Goal: Information Seeking & Learning: Learn about a topic

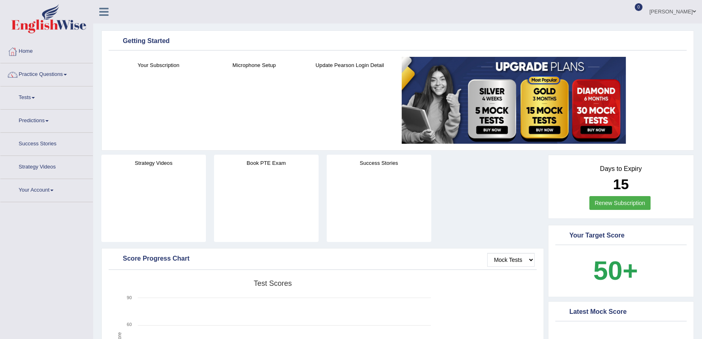
click at [38, 67] on link "Practice Questions" at bounding box center [46, 73] width 92 height 20
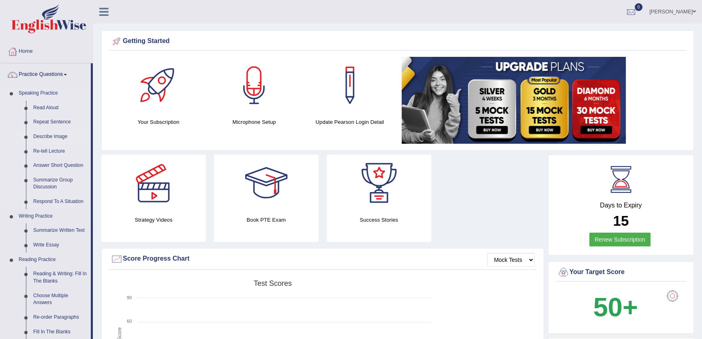
scroll to position [36, 0]
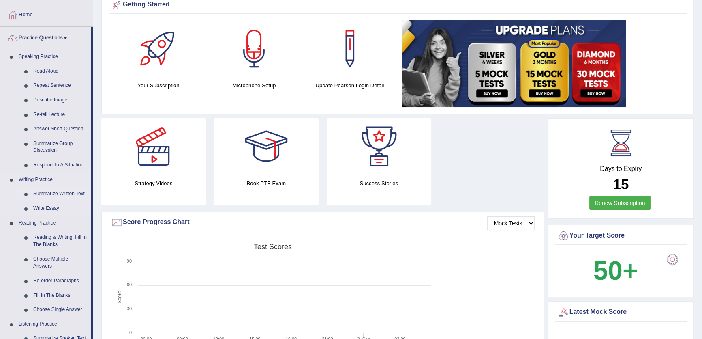
click at [67, 192] on link "Summarize Written Text" at bounding box center [60, 194] width 61 height 15
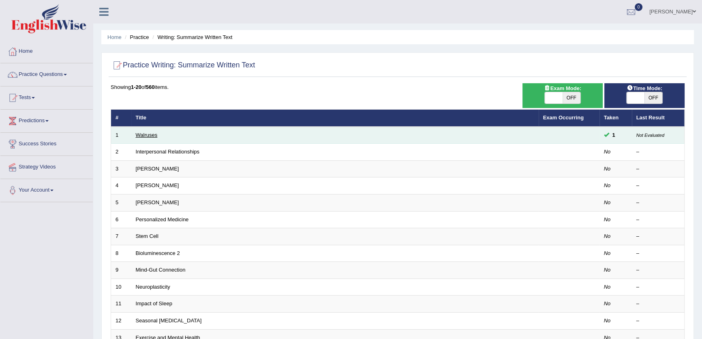
click at [137, 136] on link "Walruses" at bounding box center [147, 135] width 22 height 6
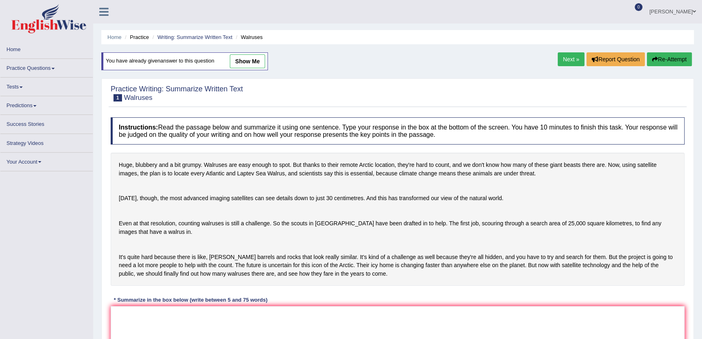
click at [248, 61] on link "show me" at bounding box center [247, 61] width 35 height 14
type textarea "Huge, blubbery and bit grumpy, and walruses are easy enough to spot, moreover, …"
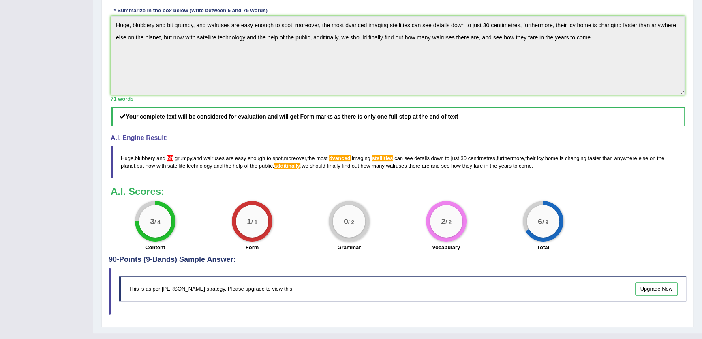
scroll to position [221, 0]
drag, startPoint x: 122, startPoint y: 199, endPoint x: 201, endPoint y: 195, distance: 78.8
click at [200, 178] on blockquote "Huge , blubbery and bit grumpy , and walruses are easy enough to spot , moreove…" at bounding box center [398, 161] width 574 height 32
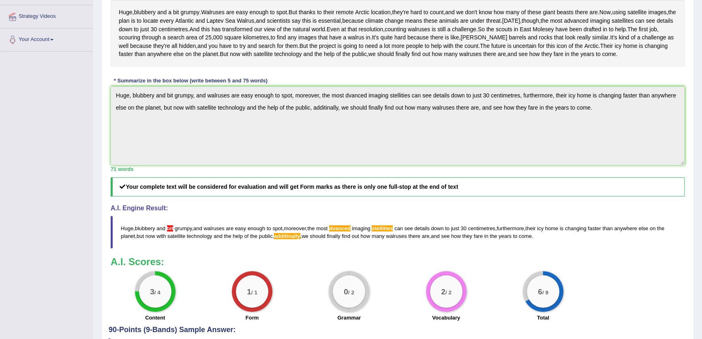
scroll to position [110, 0]
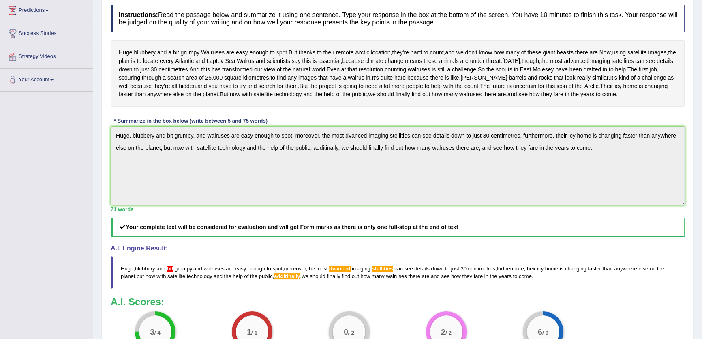
drag, startPoint x: 203, startPoint y: 52, endPoint x: 289, endPoint y: 54, distance: 85.6
click at [289, 54] on div "Huge , blubbery and a bit grumpy . Walruses are easy enough to spot . But thank…" at bounding box center [398, 73] width 574 height 66
drag, startPoint x: 181, startPoint y: 75, endPoint x: 210, endPoint y: 94, distance: 35.2
click at [239, 76] on div "Huge , blubbery and a bit grumpy . Walruses are easy enough to spot . But thank…" at bounding box center [398, 73] width 574 height 66
drag, startPoint x: 116, startPoint y: 74, endPoint x: 241, endPoint y: 77, distance: 124.5
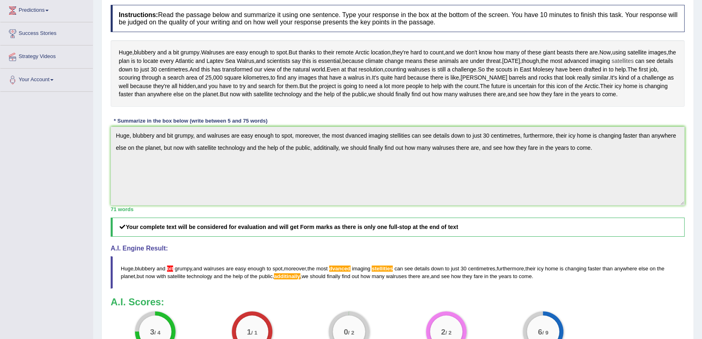
click at [236, 76] on div "Huge , blubbery and a bit grumpy . Walruses are easy enough to spot . But thank…" at bounding box center [398, 73] width 574 height 66
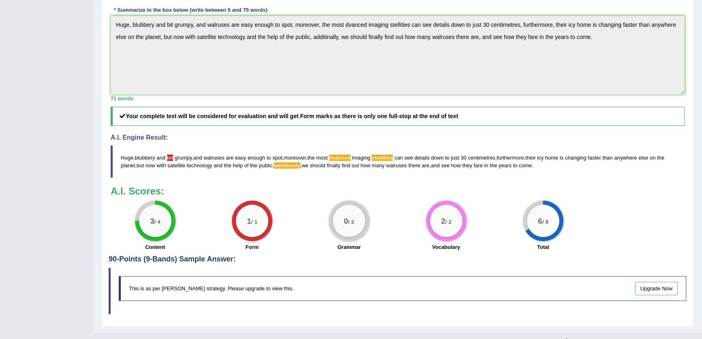
scroll to position [276, 0]
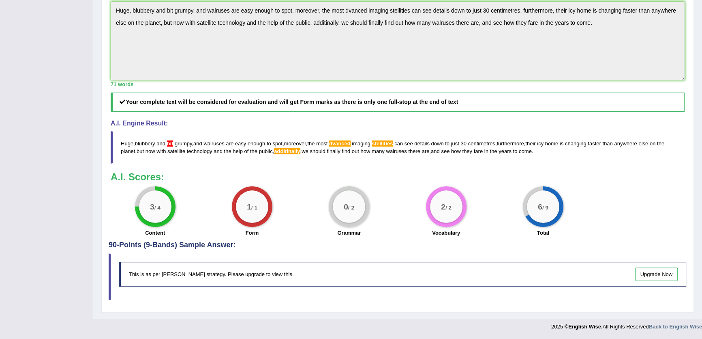
drag, startPoint x: 147, startPoint y: 206, endPoint x: 174, endPoint y: 211, distance: 27.5
click at [174, 211] on div "3 / 4" at bounding box center [155, 206] width 41 height 41
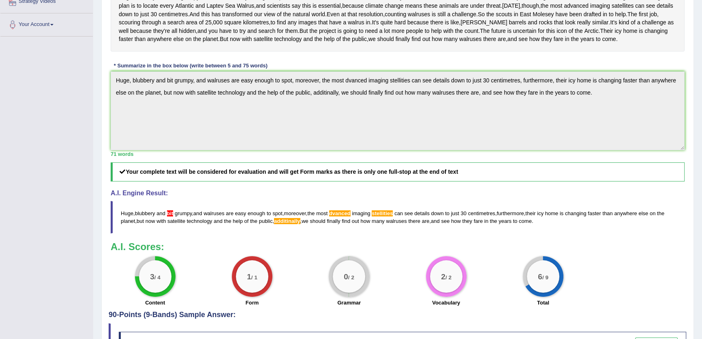
scroll to position [166, 0]
drag, startPoint x: 502, startPoint y: 254, endPoint x: 529, endPoint y: 253, distance: 27.2
click at [529, 233] on blockquote "Huge , blubbery and bit grumpy , and walruses are easy enough to spot , moreove…" at bounding box center [398, 216] width 574 height 32
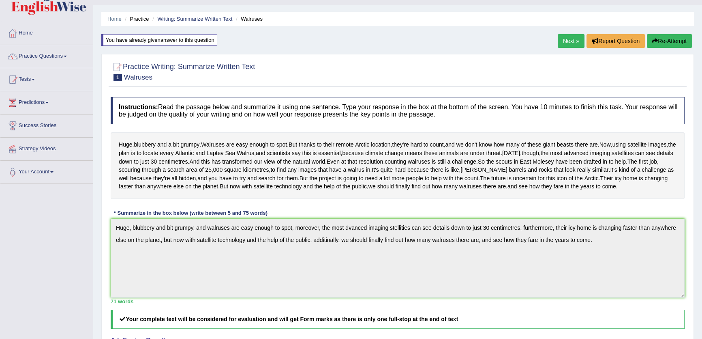
scroll to position [0, 0]
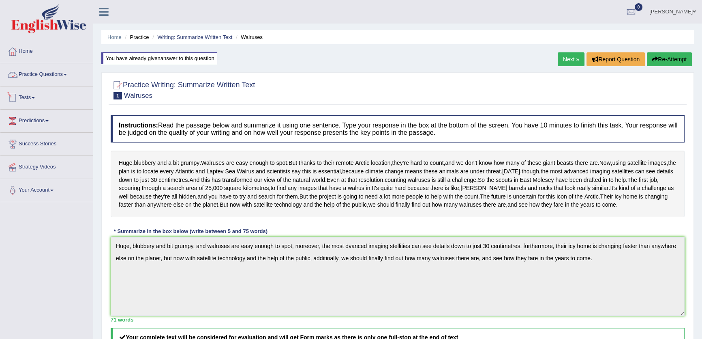
click at [23, 80] on link "Practice Questions" at bounding box center [46, 73] width 92 height 20
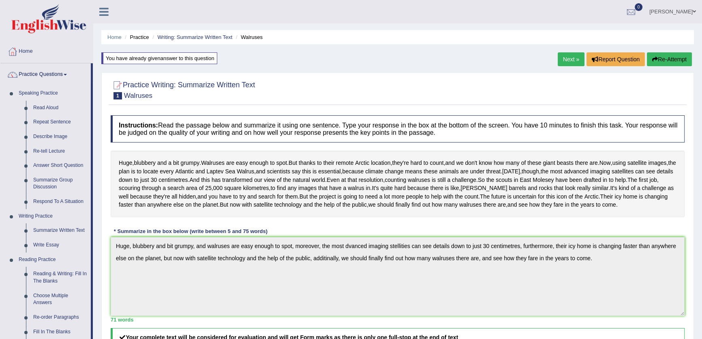
click at [568, 54] on link "Next »" at bounding box center [571, 59] width 27 height 14
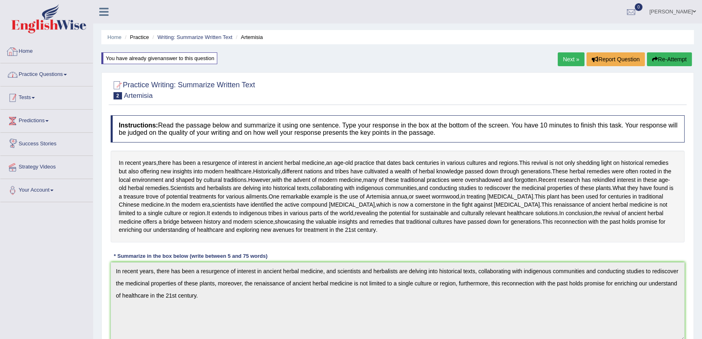
click at [59, 73] on link "Practice Questions" at bounding box center [46, 73] width 92 height 20
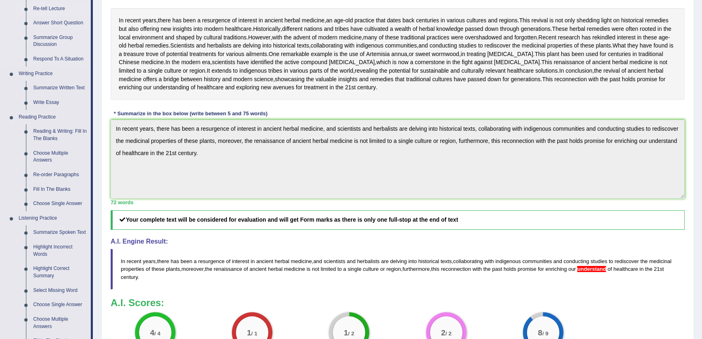
scroll to position [147, 0]
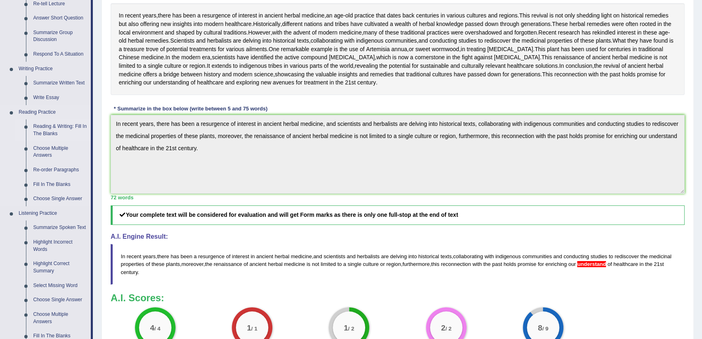
click at [47, 123] on link "Reading & Writing: Fill In The Blanks" at bounding box center [60, 129] width 61 height 21
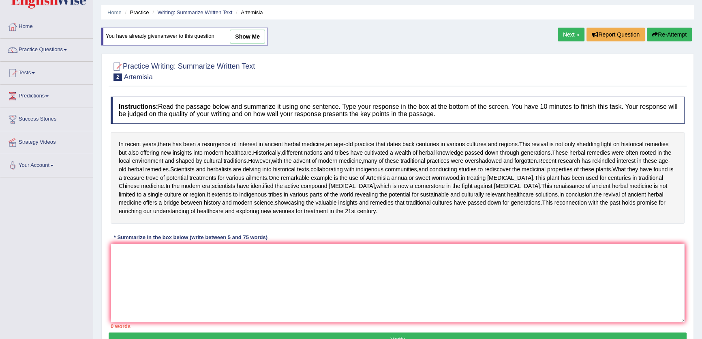
scroll to position [23, 0]
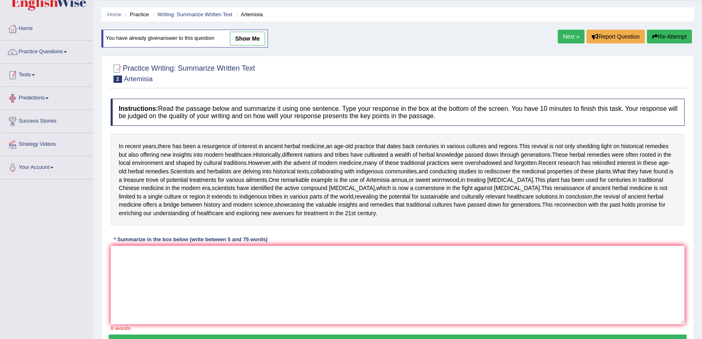
click at [39, 51] on link "Practice Questions" at bounding box center [46, 51] width 92 height 20
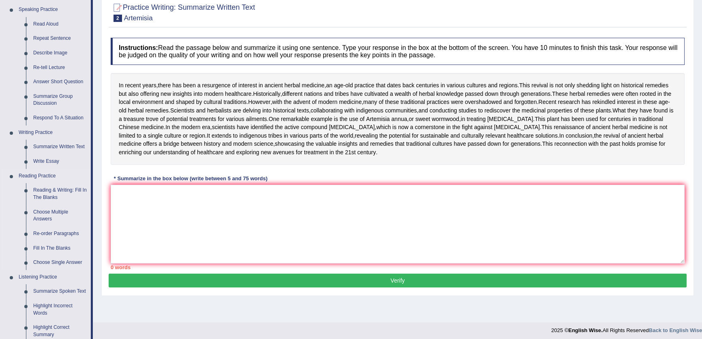
scroll to position [97, 0]
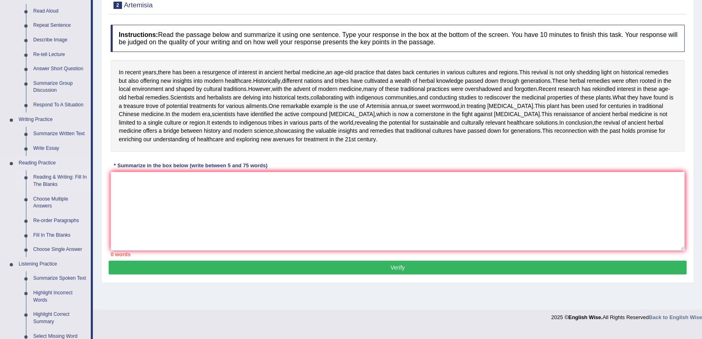
click at [44, 182] on link "Reading & Writing: Fill In The Blanks" at bounding box center [60, 180] width 61 height 21
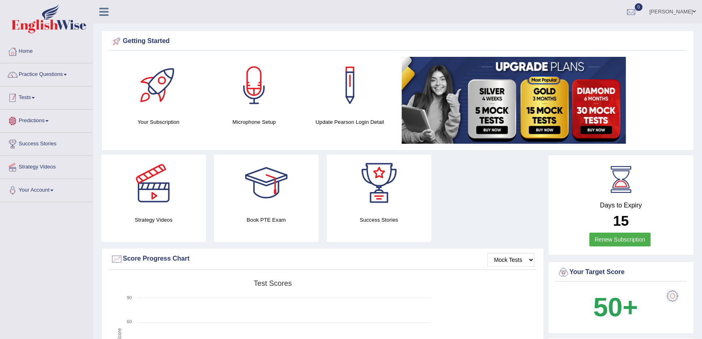
click at [54, 76] on link "Practice Questions" at bounding box center [46, 73] width 92 height 20
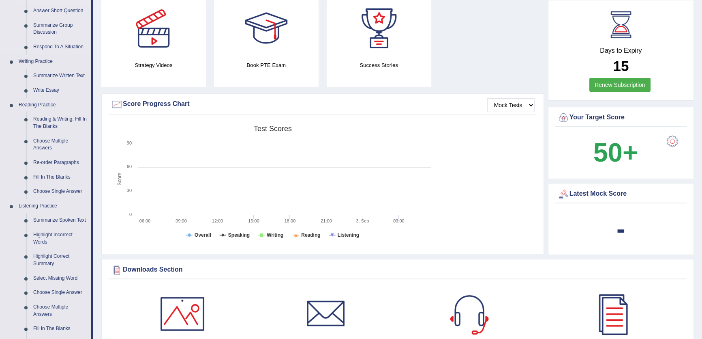
scroll to position [184, 0]
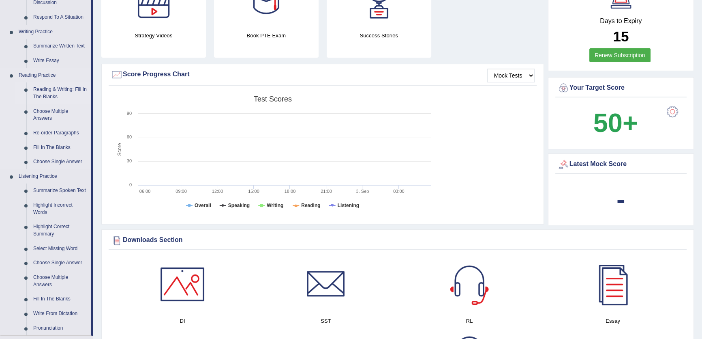
click at [51, 94] on link "Reading & Writing: Fill In The Blanks" at bounding box center [60, 92] width 61 height 21
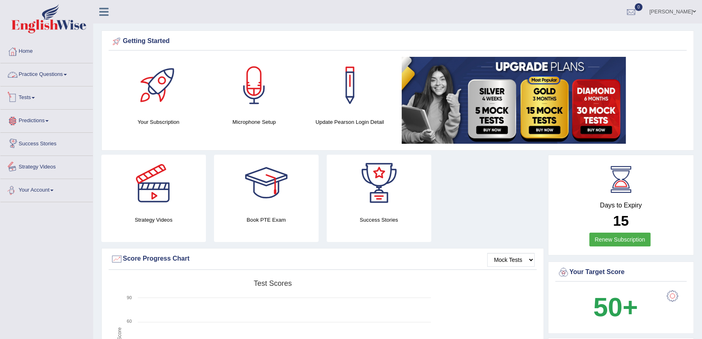
click at [32, 73] on link "Practice Questions" at bounding box center [46, 73] width 92 height 20
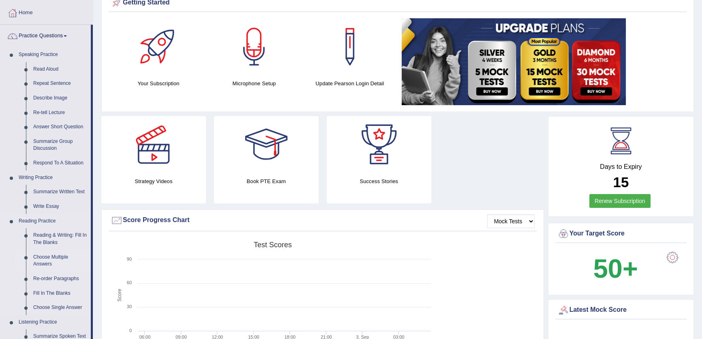
scroll to position [73, 0]
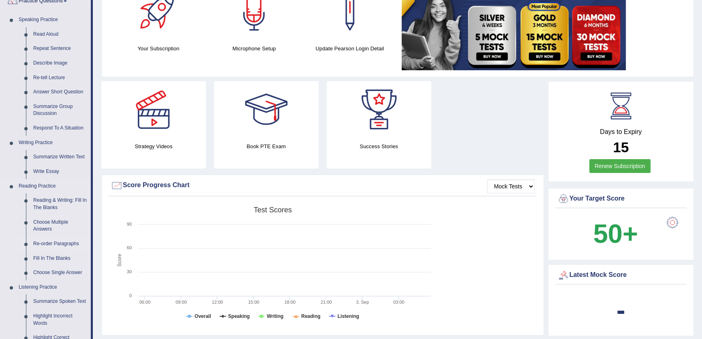
click at [53, 243] on link "Re-order Paragraphs" at bounding box center [60, 243] width 61 height 15
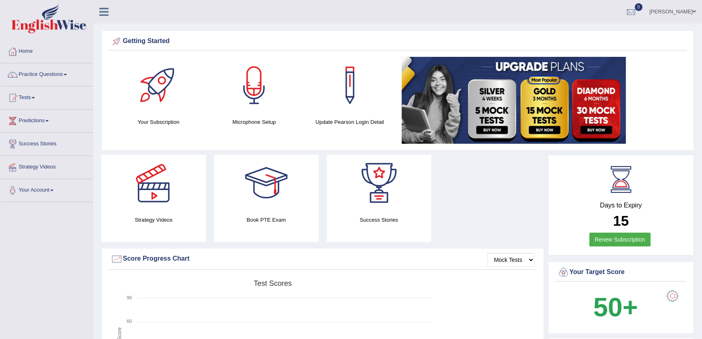
click at [44, 77] on link "Practice Questions" at bounding box center [46, 73] width 92 height 20
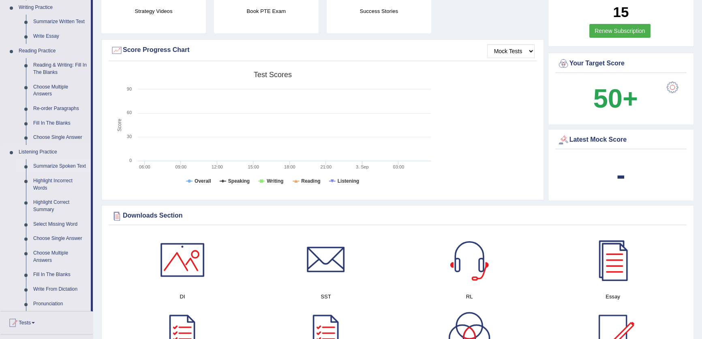
scroll to position [221, 0]
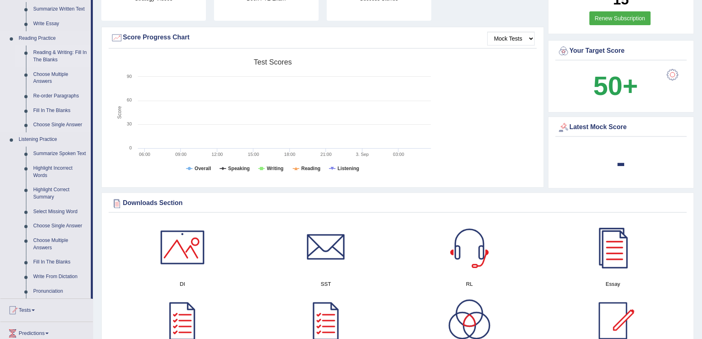
click at [52, 54] on link "Reading & Writing: Fill In The Blanks" at bounding box center [60, 55] width 61 height 21
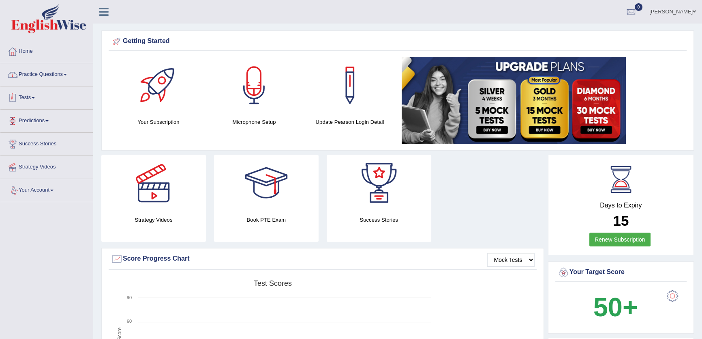
click at [44, 74] on link "Practice Questions" at bounding box center [46, 73] width 92 height 20
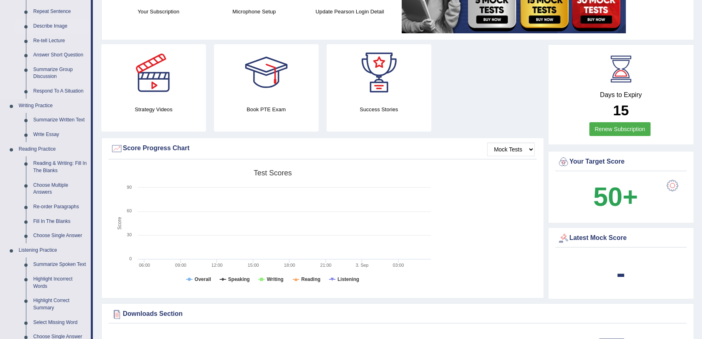
scroll to position [184, 0]
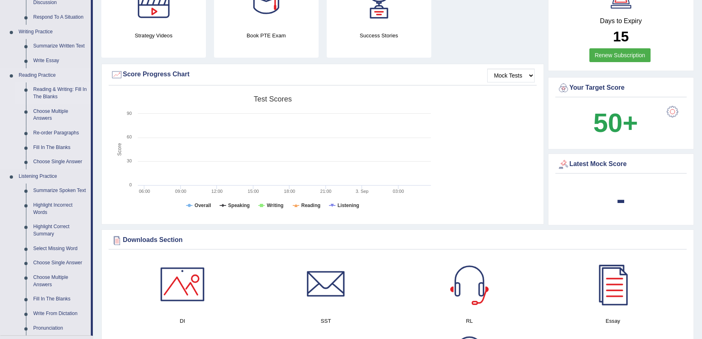
click at [42, 84] on link "Reading & Writing: Fill In The Blanks" at bounding box center [60, 92] width 61 height 21
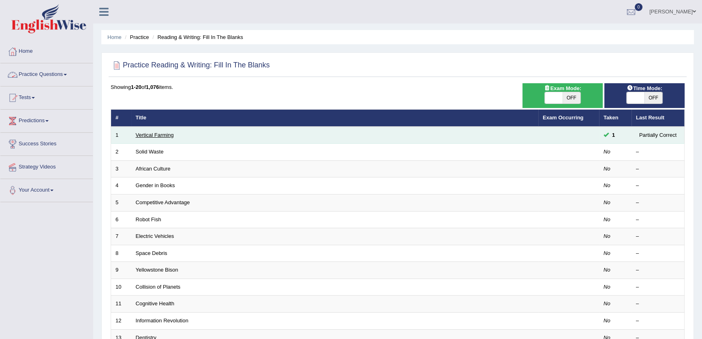
click at [173, 135] on link "Vertical Farming" at bounding box center [155, 135] width 38 height 6
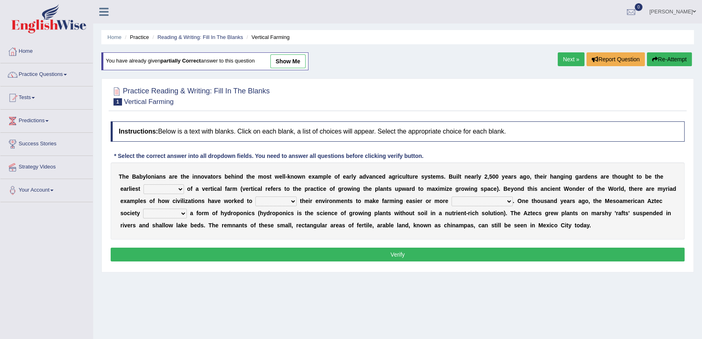
click at [292, 62] on link "show me" at bounding box center [287, 61] width 35 height 14
select select "prototype"
select select "respect"
select select "productive"
select select "volunteered"
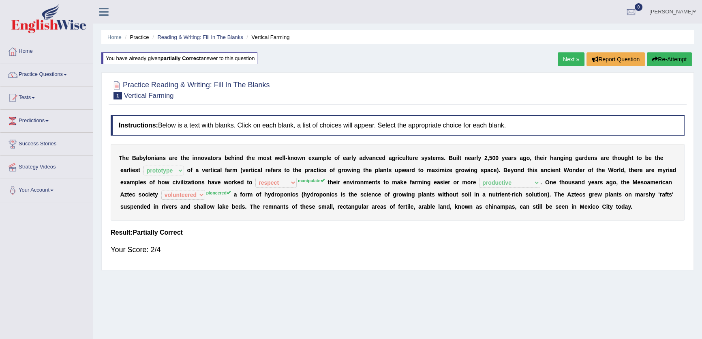
click at [564, 54] on link "Next »" at bounding box center [571, 59] width 27 height 14
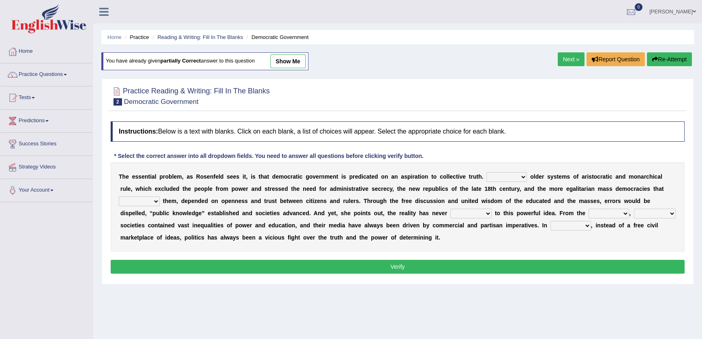
click at [281, 59] on link "show me" at bounding box center [287, 61] width 35 height 14
select select "Like"
select select "grated"
select select "stood up"
select select "outset"
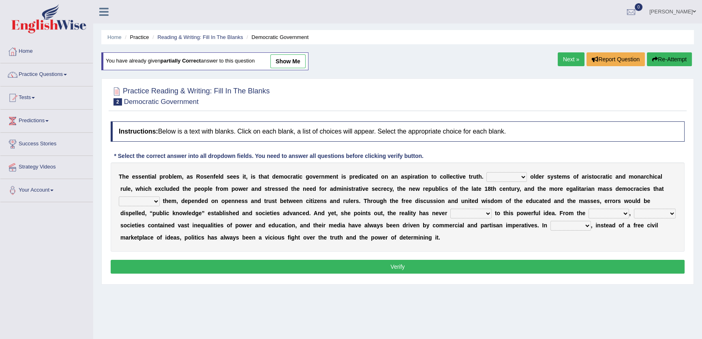
select select "democratic"
select select "power"
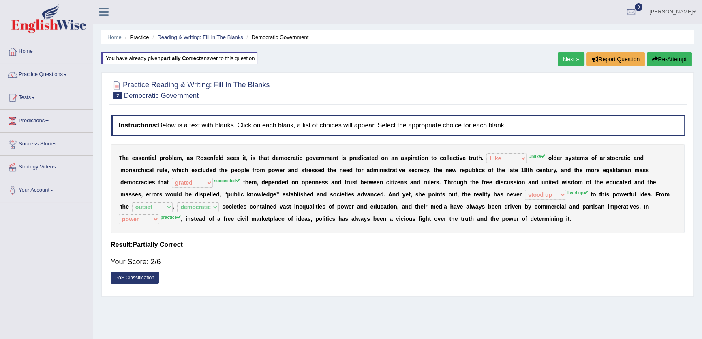
click at [576, 54] on link "Next »" at bounding box center [571, 59] width 27 height 14
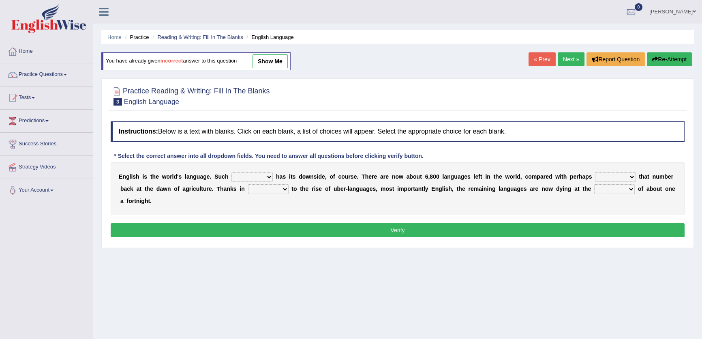
click at [268, 63] on link "show me" at bounding box center [270, 61] width 35 height 14
select select "subject"
select select "rise"
select select "start"
select select "state"
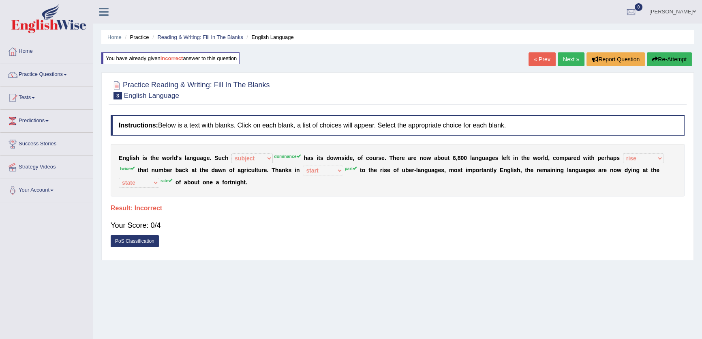
click at [576, 54] on link "Next »" at bounding box center [571, 59] width 27 height 14
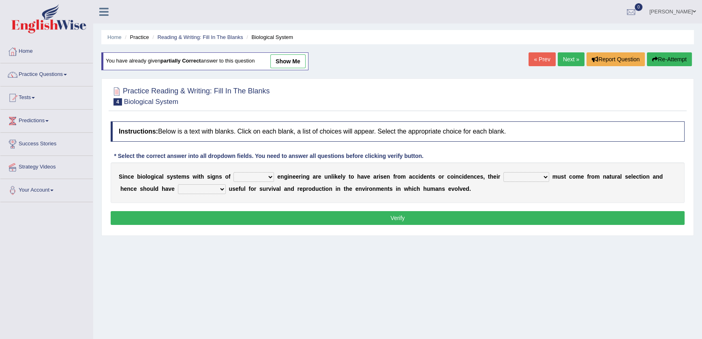
click at [297, 59] on link "show me" at bounding box center [287, 61] width 35 height 14
select select "national"
select select "presence"
select select "functions"
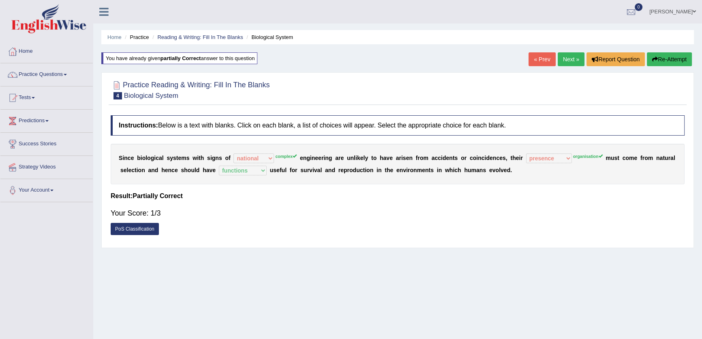
click at [560, 58] on link "Next »" at bounding box center [571, 59] width 27 height 14
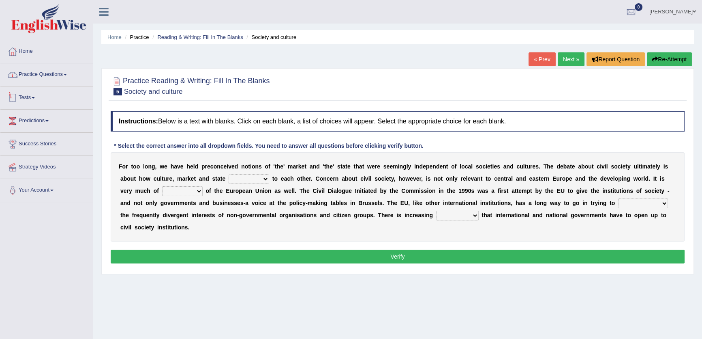
click at [46, 65] on link "Practice Questions" at bounding box center [46, 73] width 92 height 20
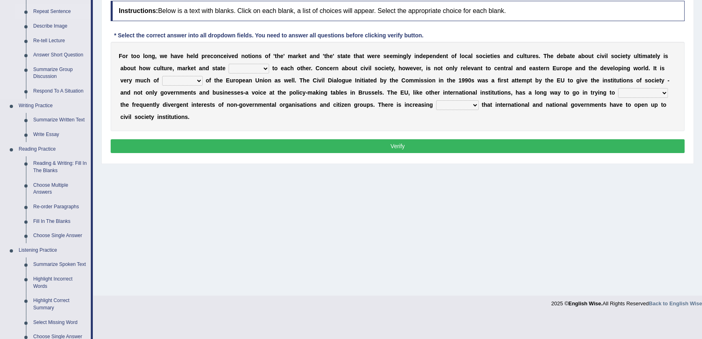
scroll to position [147, 0]
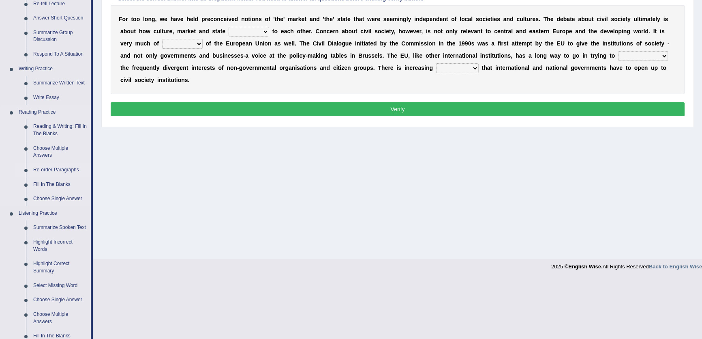
click at [53, 168] on link "Re-order Paragraphs" at bounding box center [60, 170] width 61 height 15
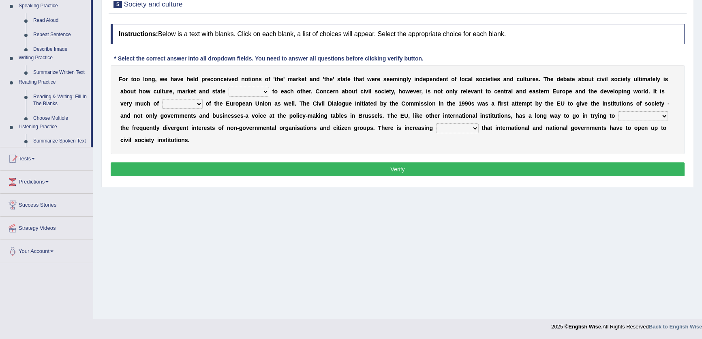
scroll to position [87, 0]
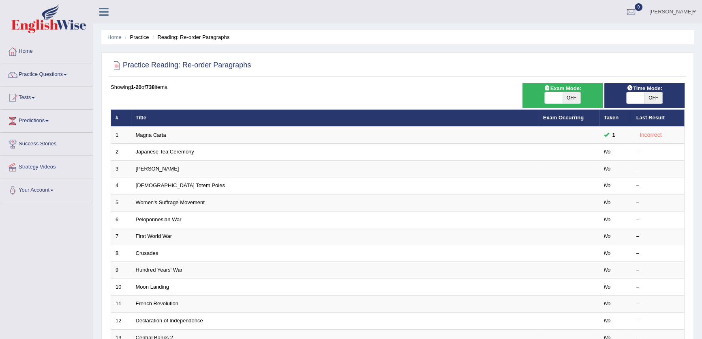
click at [157, 134] on link "Magna Carta" at bounding box center [151, 135] width 30 height 6
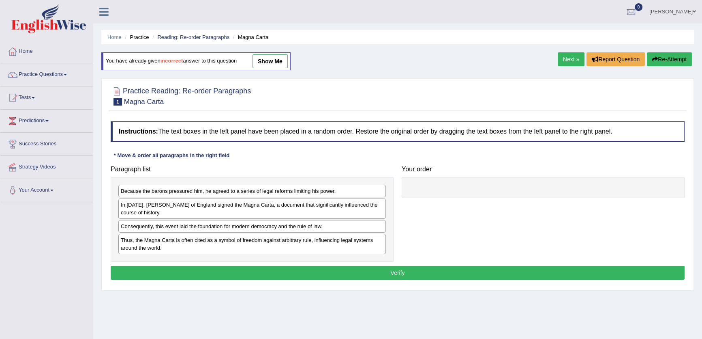
click at [274, 60] on link "show me" at bounding box center [270, 61] width 35 height 14
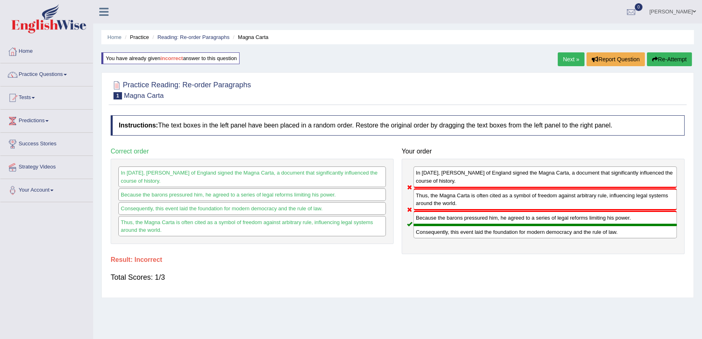
click at [567, 64] on link "Next »" at bounding box center [571, 59] width 27 height 14
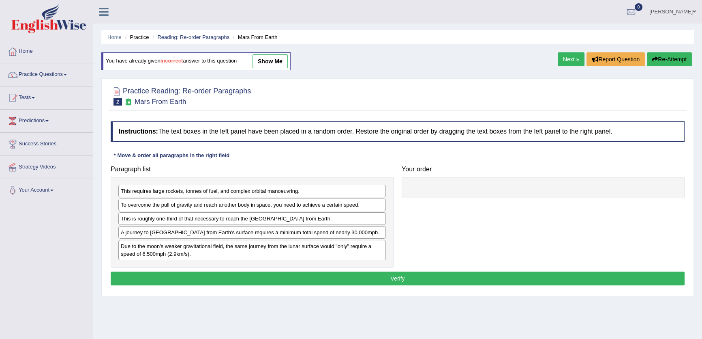
click at [282, 65] on link "show me" at bounding box center [270, 61] width 35 height 14
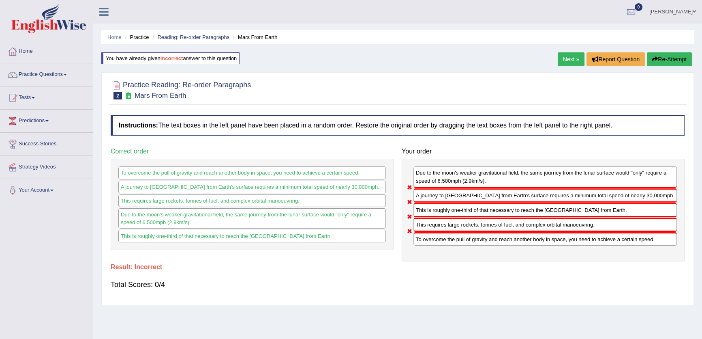
click at [565, 58] on link "Next »" at bounding box center [571, 59] width 27 height 14
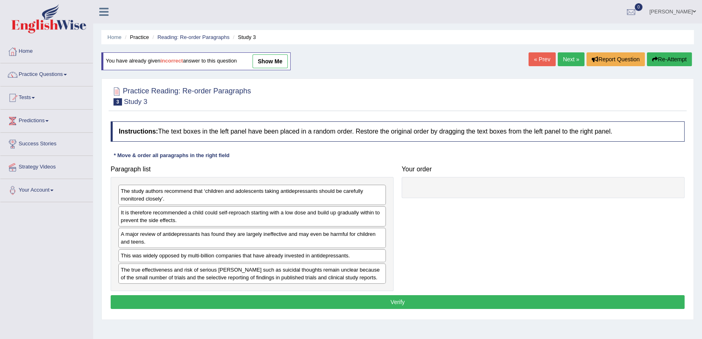
click at [270, 60] on link "show me" at bounding box center [270, 61] width 35 height 14
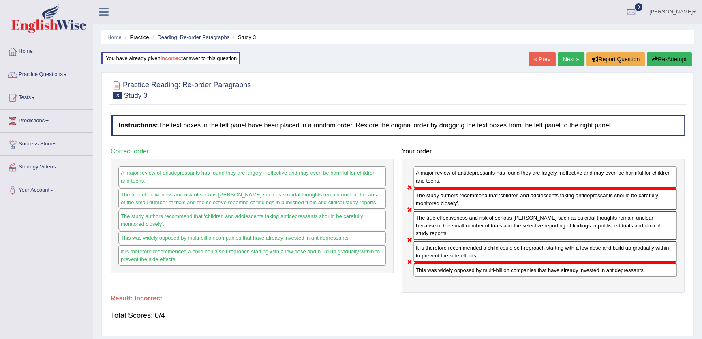
scroll to position [36, 0]
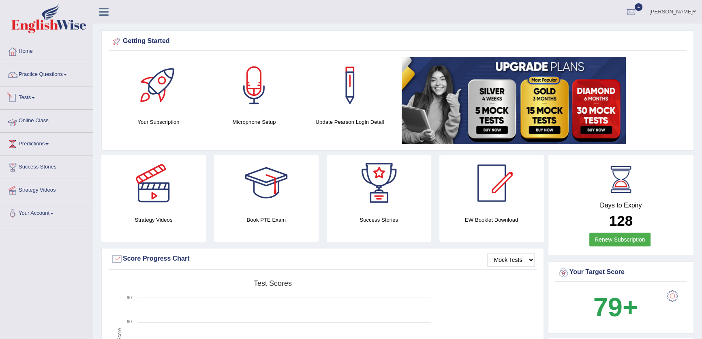
click at [35, 122] on link "Online Class" at bounding box center [46, 119] width 92 height 20
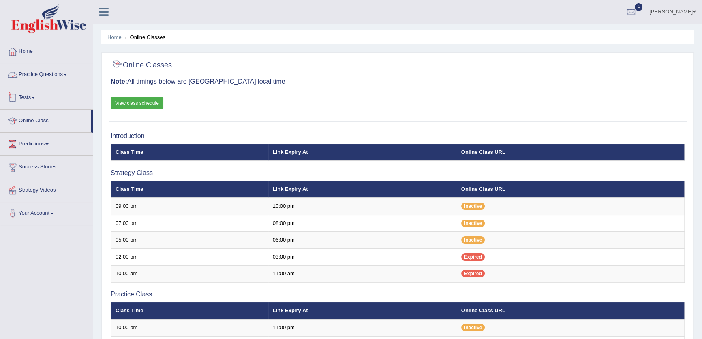
click at [143, 100] on link "View class schedule" at bounding box center [137, 103] width 53 height 12
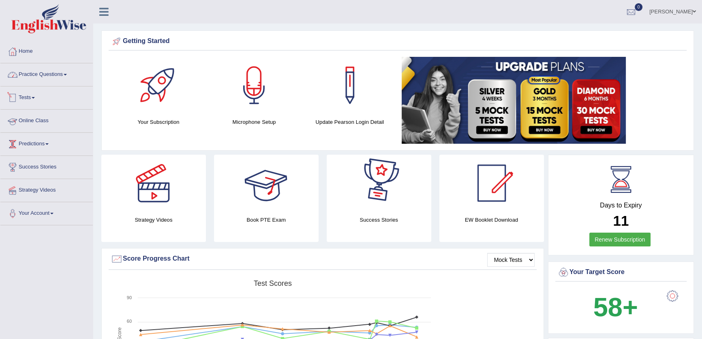
click at [26, 96] on link "Tests" at bounding box center [46, 96] width 92 height 20
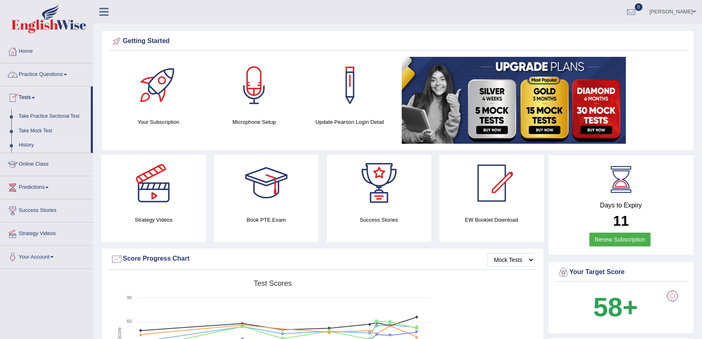
click at [25, 146] on link "History" at bounding box center [53, 145] width 76 height 15
